Goal: Information Seeking & Learning: Check status

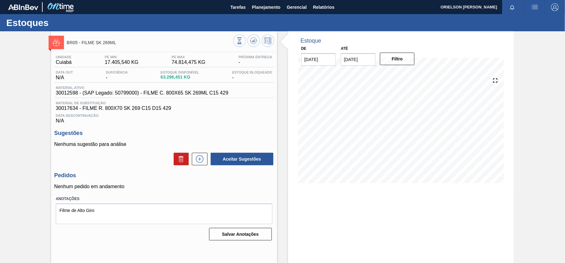
click at [58, 4] on img at bounding box center [60, 7] width 30 height 14
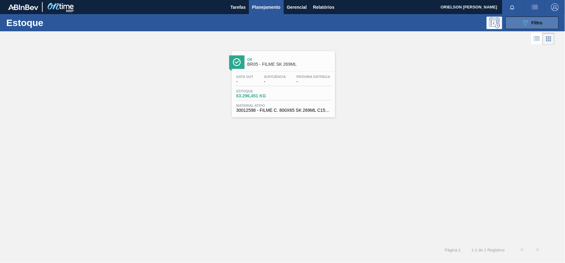
click at [533, 29] on button "089F7B8B-B2A5-4AFE-B5C0-19BA573D28AC Filtro" at bounding box center [531, 23] width 53 height 13
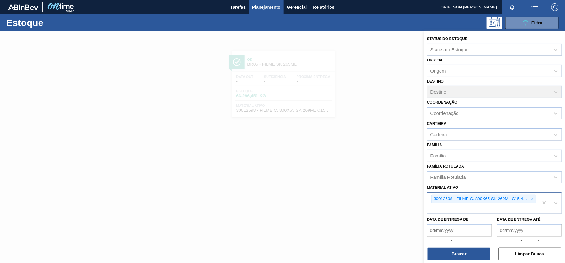
click at [514, 204] on div "30012598 - FILME C. 800X65 SK 269ML C15 429" at bounding box center [482, 203] width 111 height 21
paste ativo "30012596"
type ativo "30012596"
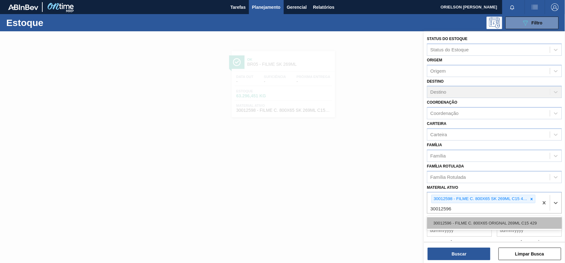
click at [466, 222] on div "30012596 - FILME C. 800X65 ORIGNAL 269ML C15 429" at bounding box center [494, 224] width 135 height 12
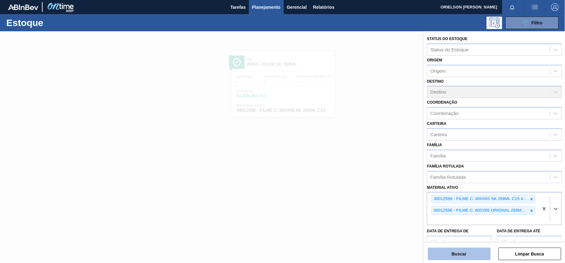
click at [472, 259] on button "Buscar" at bounding box center [459, 254] width 63 height 13
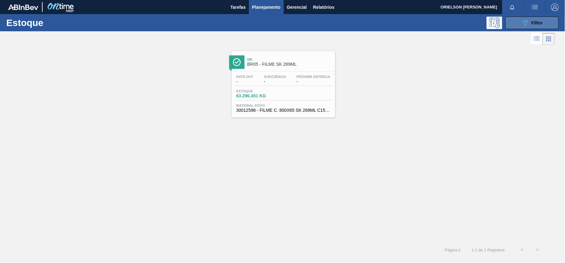
click at [538, 18] on button "089F7B8B-B2A5-4AFE-B5C0-19BA573D28AC Filtro" at bounding box center [531, 23] width 53 height 13
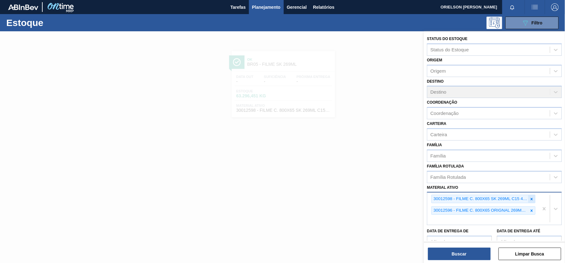
click at [530, 200] on icon at bounding box center [531, 199] width 4 height 4
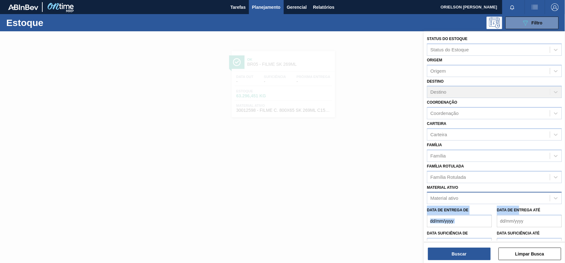
drag, startPoint x: 519, startPoint y: 204, endPoint x: 517, endPoint y: 202, distance: 3.4
click at [517, 203] on div "Status do Estoque Status do Estoque Origem Origem Destino Destino Coordenação C…" at bounding box center [494, 154] width 141 height 246
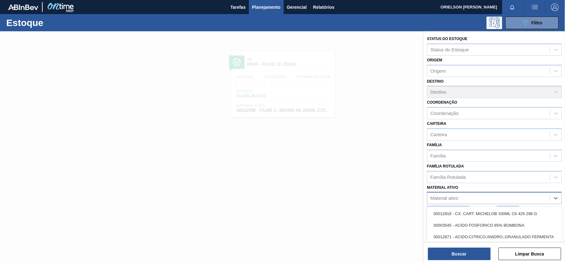
click at [479, 197] on div "Material ativo" at bounding box center [488, 198] width 123 height 9
paste ativo "30012596"
type ativo "30012596"
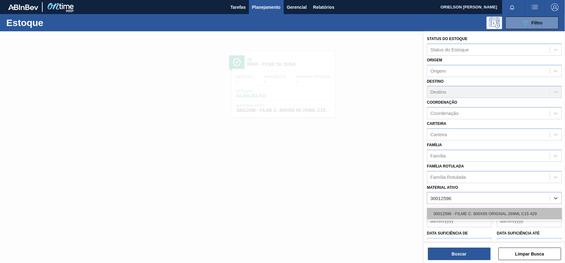
click at [468, 211] on div "30012596 - FILME C. 800X65 ORIGNAL 269ML C15 429" at bounding box center [494, 214] width 135 height 12
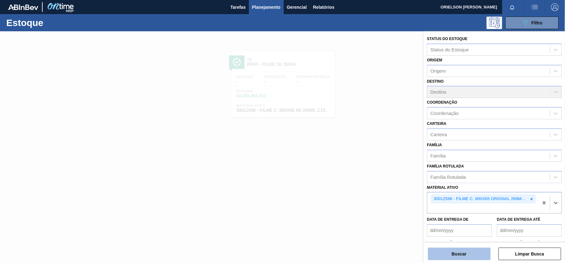
click at [463, 248] on button "Buscar" at bounding box center [459, 254] width 63 height 13
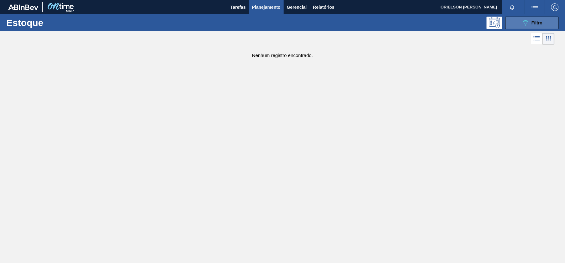
click at [522, 26] on button "089F7B8B-B2A5-4AFE-B5C0-19BA573D28AC Filtro" at bounding box center [531, 23] width 53 height 13
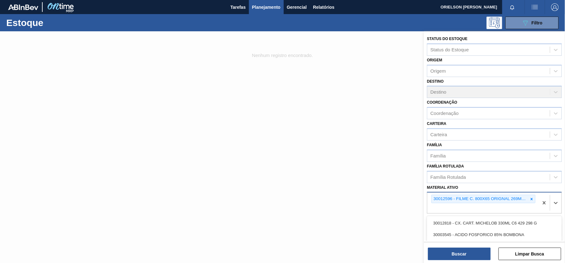
click at [490, 205] on div "30012596 - FILME C. 800X65 ORIGNAL 269ML C15 429" at bounding box center [482, 203] width 111 height 21
paste ativo "30011831"
type ativo "30011831"
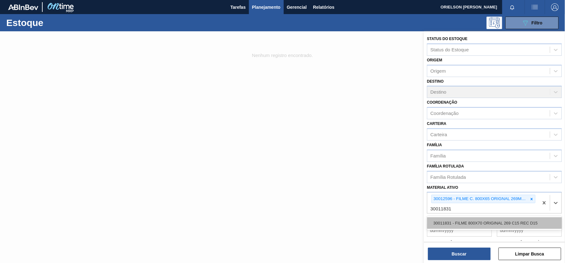
click at [483, 219] on div "30011831 - FILME 800X70 ORIGINAL 269 C15 REC D15" at bounding box center [494, 224] width 135 height 12
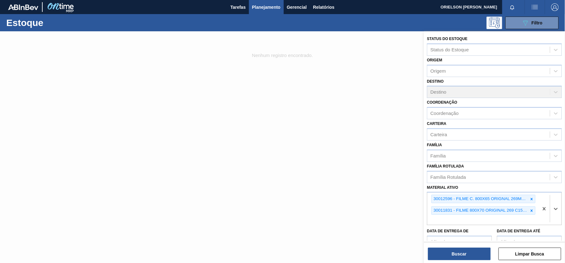
paste ativo "30033772"
type ativo "30033772"
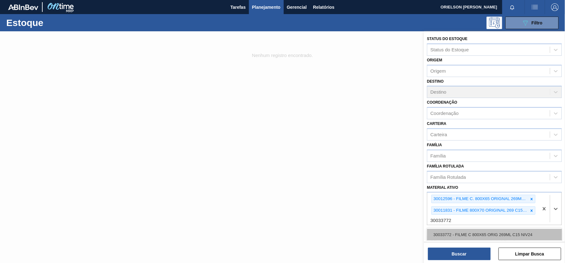
click at [466, 236] on div "30033772 - FILME C 800X65 ORIG 269ML C15 NIV24" at bounding box center [494, 235] width 135 height 12
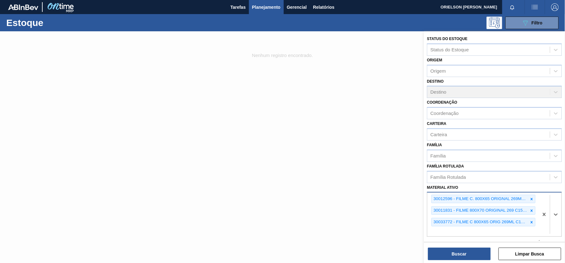
paste ativo "30012596"
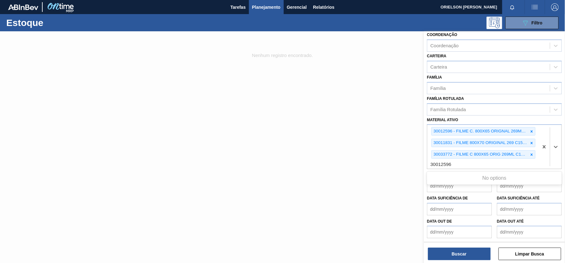
type ativo "30012596"
paste ativo "30002139"
type ativo "30002139"
click at [461, 175] on div "30002139 - FILME CONT. 800X65 ORIGNAL 269ML C15" at bounding box center [494, 179] width 135 height 12
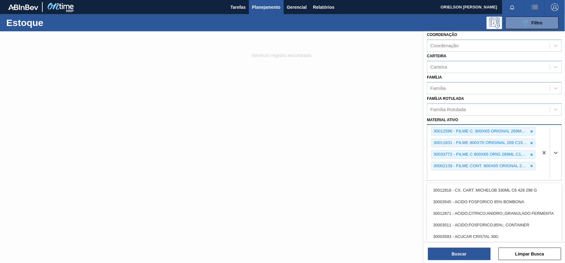
click at [455, 175] on div "30012596 - FILME C. 800X65 ORIGNAL 269ML C15 429 30011831 - FILME 800X70 ORIGIN…" at bounding box center [482, 152] width 111 height 55
paste ativo "30005125"
type ativo "30005125"
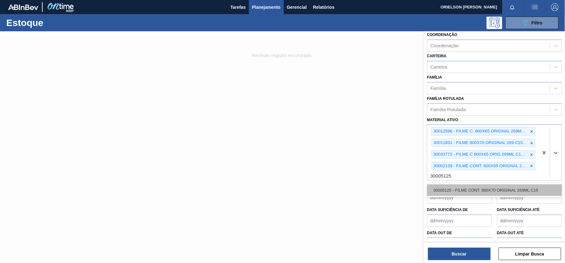
click at [458, 187] on div "30005125 - FILME CONT. 800X70 ORIGINAL 269ML C15" at bounding box center [494, 191] width 135 height 12
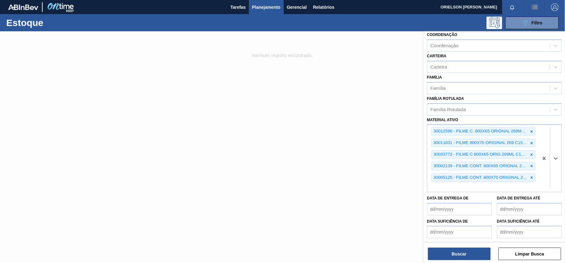
paste ativo "30017645"
type ativo "30017645"
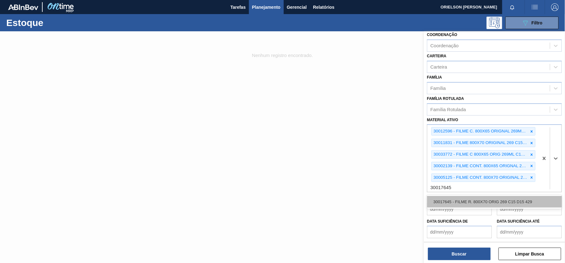
click at [446, 200] on div "30017645 - FILME R. 800X70 ORIG 269 C15 D15 429" at bounding box center [494, 202] width 135 height 12
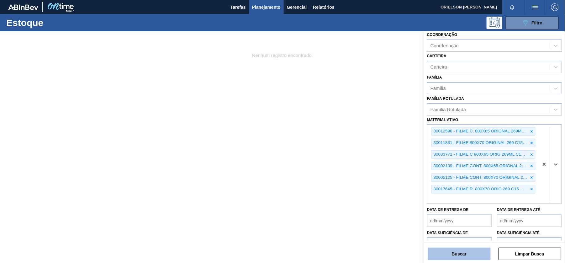
click at [465, 254] on button "Buscar" at bounding box center [459, 254] width 63 height 13
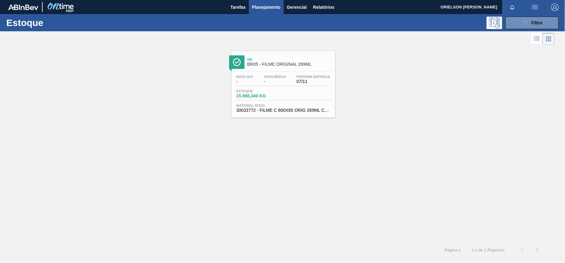
click at [315, 97] on div "Estoque 15.988,340 KG" at bounding box center [283, 94] width 97 height 11
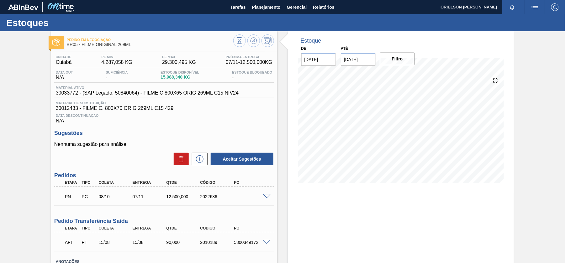
scroll to position [46, 0]
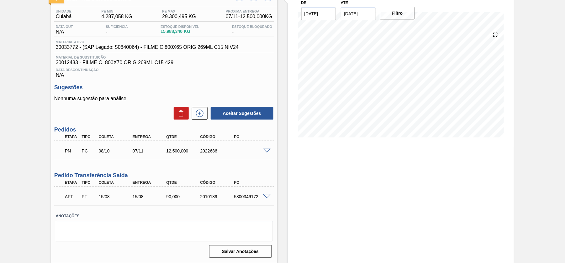
click at [271, 196] on div at bounding box center [267, 196] width 13 height 5
click at [268, 195] on span at bounding box center [267, 197] width 8 height 5
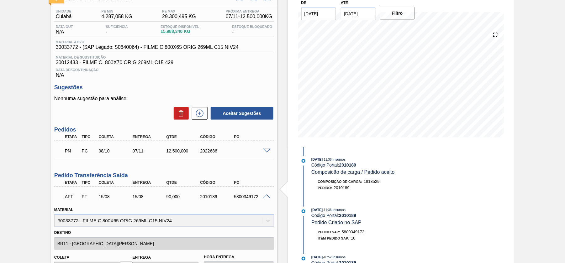
scroll to position [0, 0]
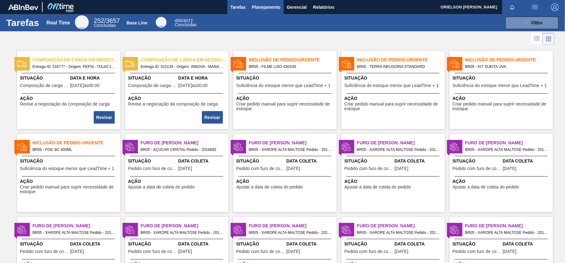
click at [269, 7] on span "Planejamento" at bounding box center [266, 7] width 29 height 8
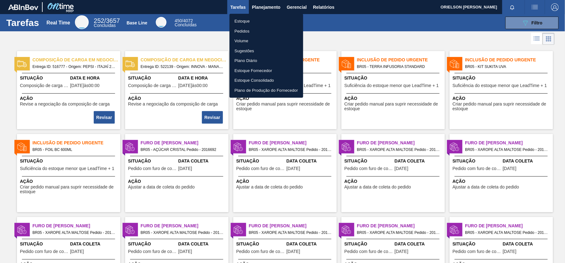
click at [245, 30] on li "Pedidos" at bounding box center [266, 31] width 74 height 10
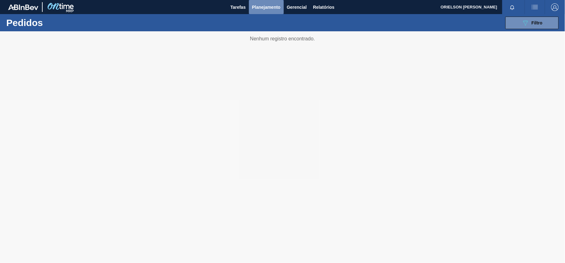
click at [267, 12] on button "Planejamento" at bounding box center [266, 7] width 35 height 14
